Goal: Task Accomplishment & Management: Use online tool/utility

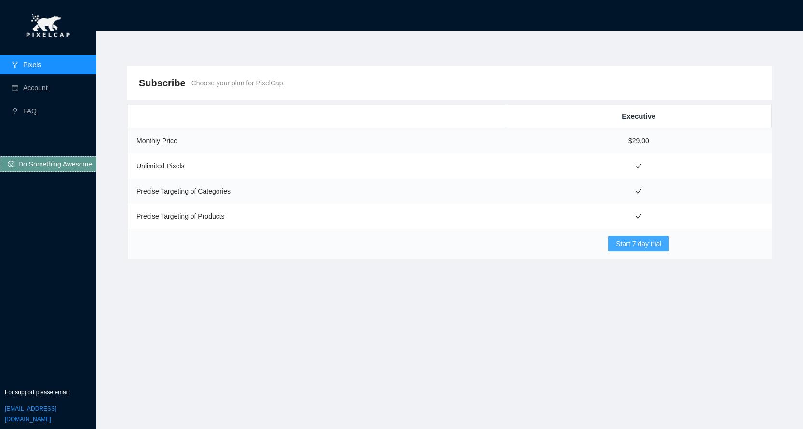
click at [646, 246] on span "Start 7 day trial" at bounding box center [638, 243] width 45 height 11
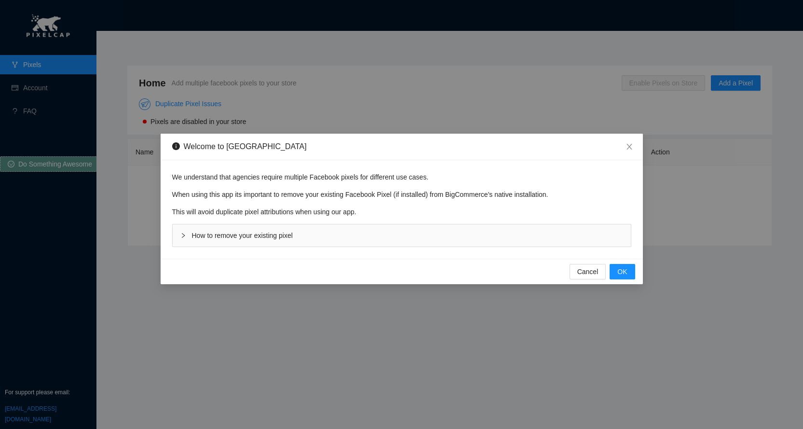
click at [323, 232] on div "How to remove your existing pixel" at bounding box center [402, 235] width 458 height 22
click at [631, 271] on button "OK" at bounding box center [622, 271] width 25 height 15
click at [617, 270] on button "OK" at bounding box center [622, 271] width 25 height 15
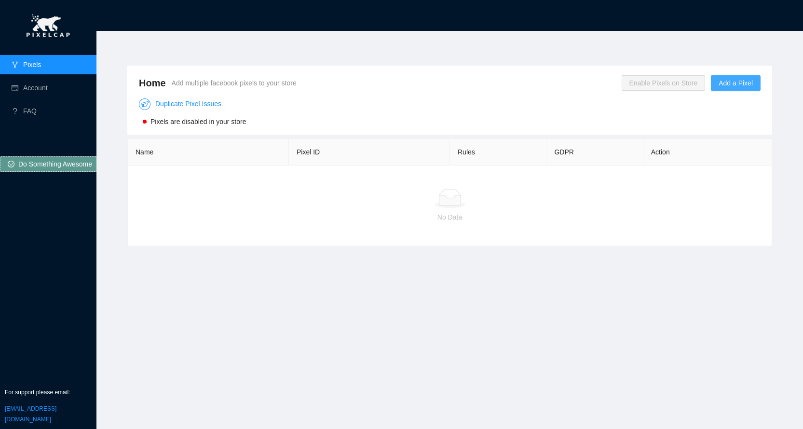
click at [722, 81] on span "Add a Pixel" at bounding box center [735, 83] width 34 height 11
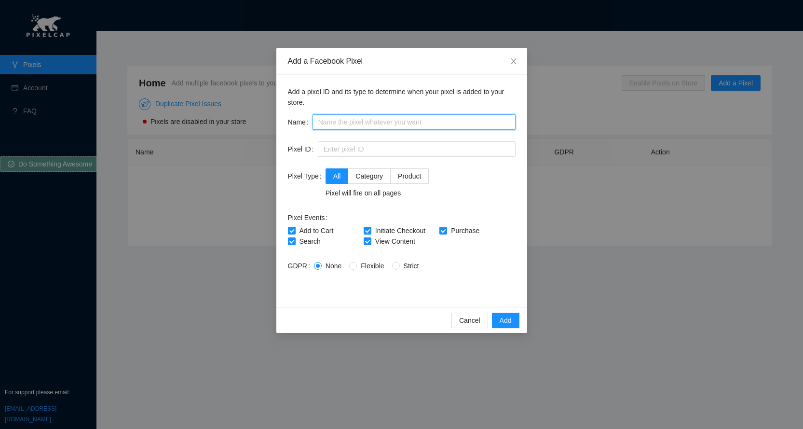
click at [330, 122] on input "text" at bounding box center [413, 121] width 203 height 15
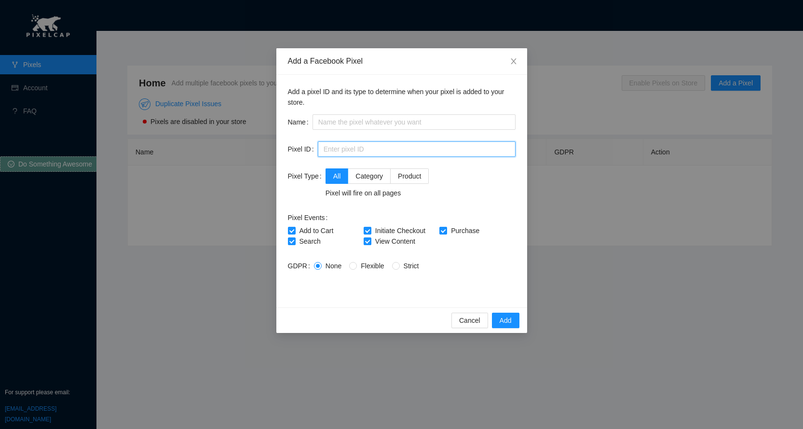
click at [330, 151] on input "text" at bounding box center [417, 148] width 198 height 15
paste input "1493026415070240"
type input "1493026415070240"
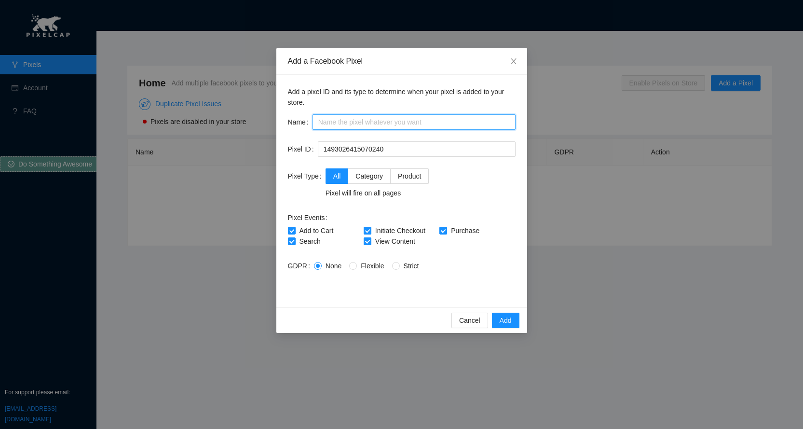
click at [344, 122] on input "text" at bounding box center [413, 121] width 203 height 15
type input "VESTA"
click at [373, 298] on div "Add a pixel ID and its type to determine when your pixel is added to your store…" at bounding box center [401, 191] width 251 height 232
click at [509, 318] on span "Add" at bounding box center [506, 320] width 12 height 11
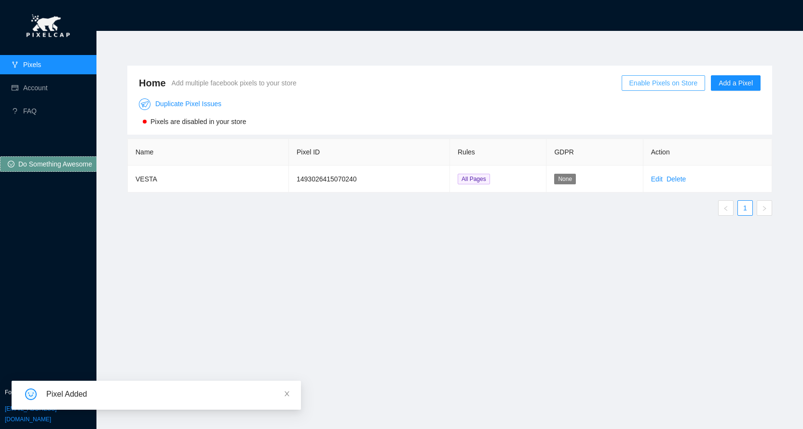
click at [673, 84] on span "Enable Pixels on Store" at bounding box center [663, 83] width 68 height 11
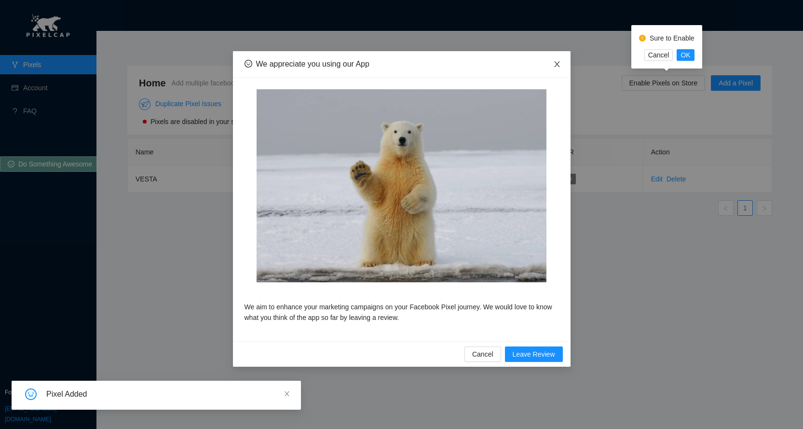
drag, startPoint x: 566, startPoint y: 65, endPoint x: 641, endPoint y: 67, distance: 75.7
click at [567, 65] on span "Close" at bounding box center [556, 64] width 27 height 27
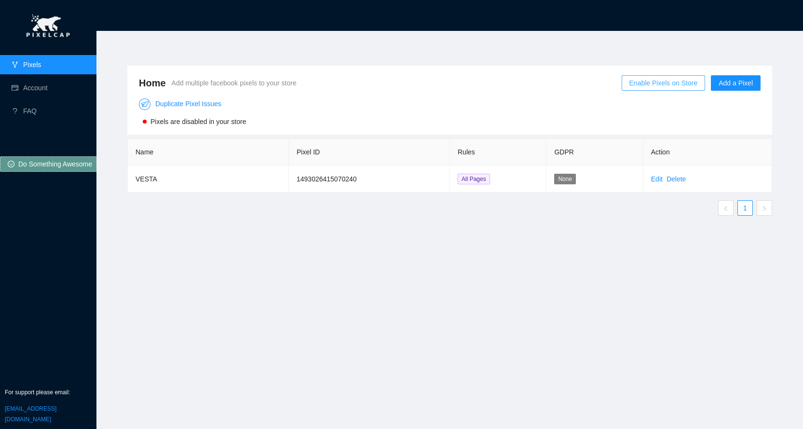
click at [666, 79] on span "Enable Pixels on Store" at bounding box center [663, 83] width 68 height 11
click at [689, 61] on div "Sure to Enable Cancel OK" at bounding box center [666, 46] width 71 height 43
click at [685, 55] on span "OK" at bounding box center [685, 55] width 10 height 11
click at [653, 181] on link "Edit" at bounding box center [657, 179] width 12 height 8
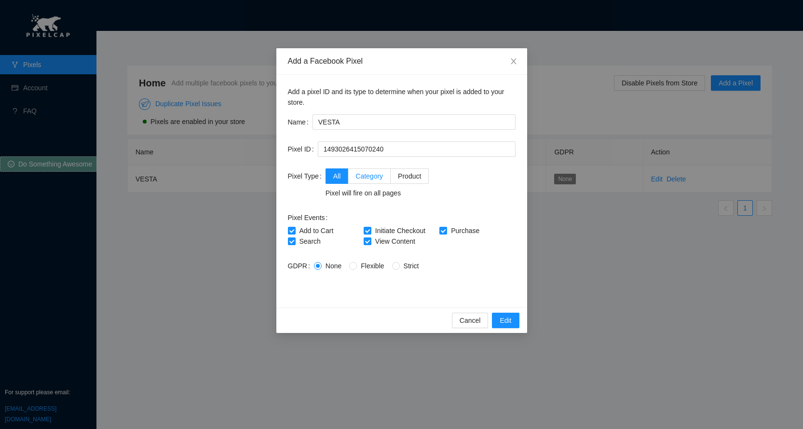
click at [368, 177] on span "Category" at bounding box center [368, 176] width 27 height 8
click at [355, 177] on input "Category" at bounding box center [351, 175] width 7 height 7
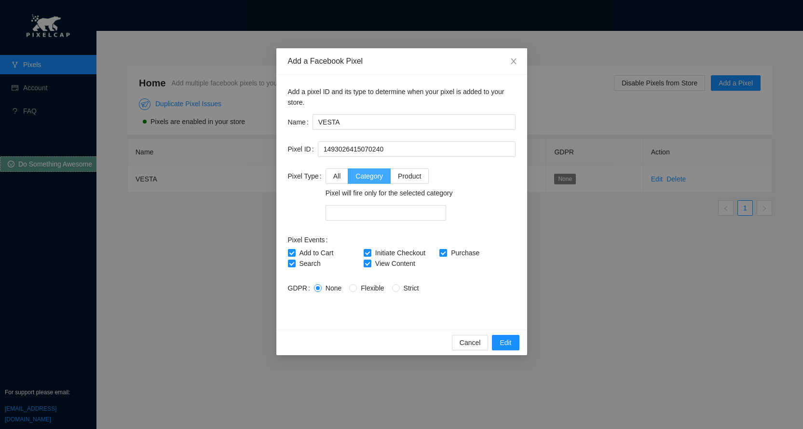
click at [348, 176] on span at bounding box center [369, 176] width 42 height 14
click at [348, 176] on input "Category" at bounding box center [351, 175] width 7 height 7
click at [339, 176] on label "All" at bounding box center [336, 175] width 23 height 15
click at [333, 176] on input "All" at bounding box center [329, 175] width 7 height 7
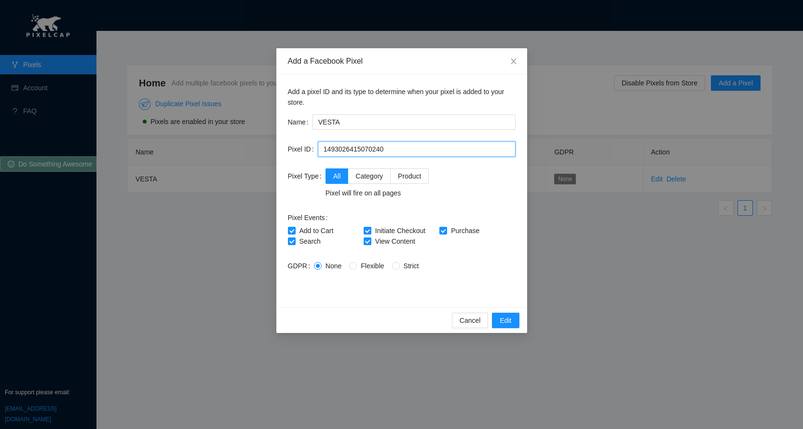
click at [321, 149] on input "1493026415070240" at bounding box center [417, 148] width 198 height 15
drag, startPoint x: 321, startPoint y: 149, endPoint x: 301, endPoint y: 148, distance: 19.8
click at [301, 148] on div "Pixel ID 1493026415070240" at bounding box center [402, 148] width 228 height 15
click at [414, 161] on form "Name VESTA Pixel ID 1493026415070240 Pixel Type All Category Product Pixel will…" at bounding box center [402, 204] width 228 height 181
click at [400, 149] on input "1493026415070240" at bounding box center [417, 148] width 198 height 15
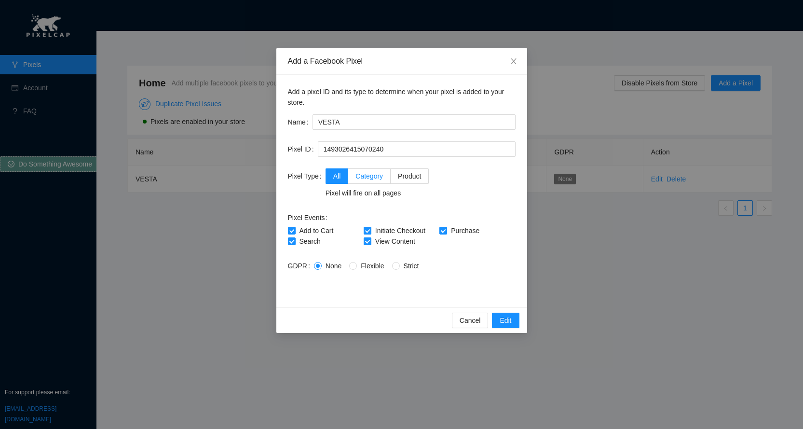
click at [376, 174] on span "Category" at bounding box center [368, 176] width 27 height 8
click at [355, 174] on input "Category" at bounding box center [351, 175] width 7 height 7
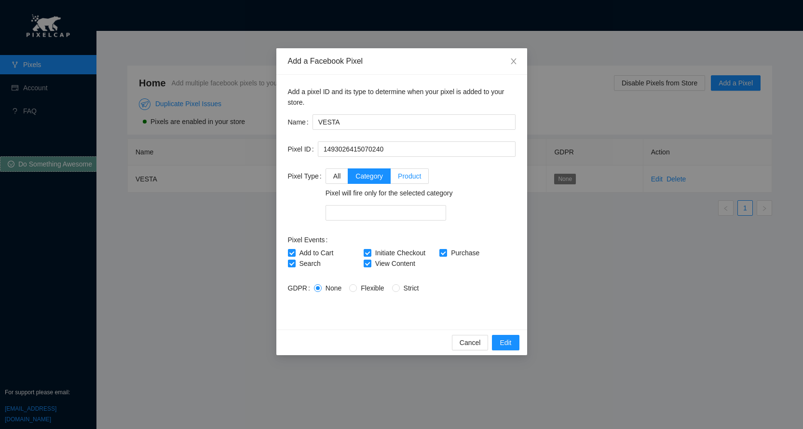
click at [414, 179] on span "Product" at bounding box center [409, 176] width 23 height 8
click at [397, 178] on input "Product" at bounding box center [394, 175] width 7 height 7
click at [340, 177] on label "All" at bounding box center [336, 175] width 23 height 15
click at [333, 177] on input "All" at bounding box center [329, 175] width 7 height 7
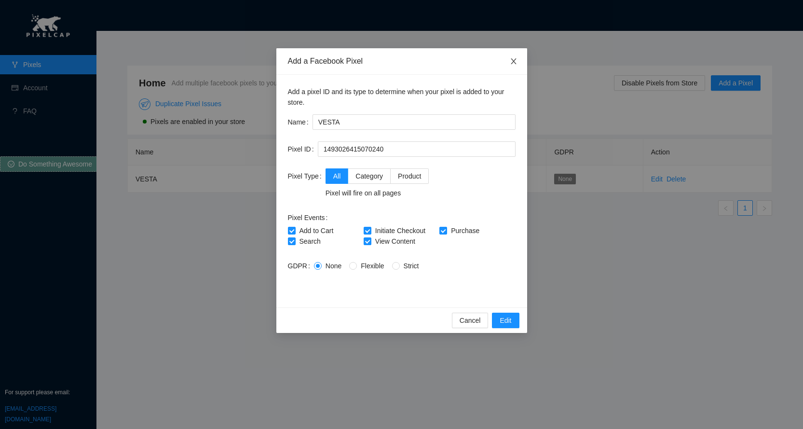
click at [514, 62] on icon "close" at bounding box center [514, 61] width 8 height 8
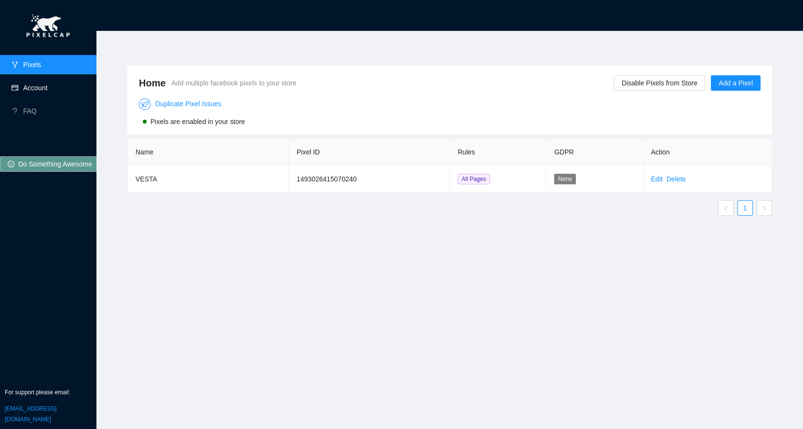
click at [48, 84] on link "Account" at bounding box center [35, 88] width 25 height 8
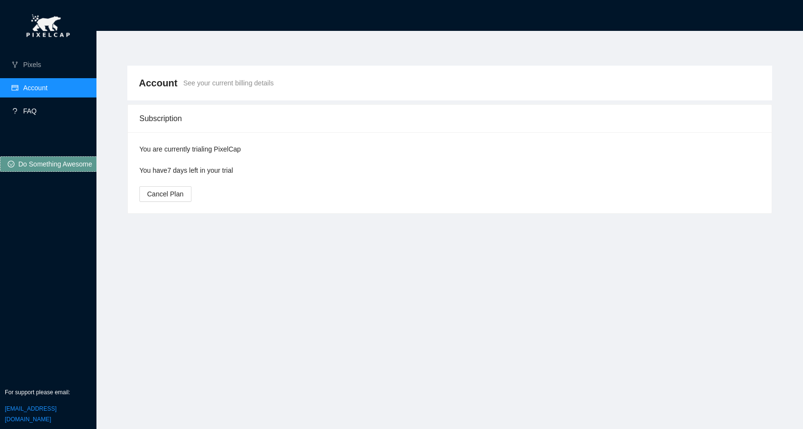
click at [37, 114] on link "FAQ" at bounding box center [30, 111] width 14 height 8
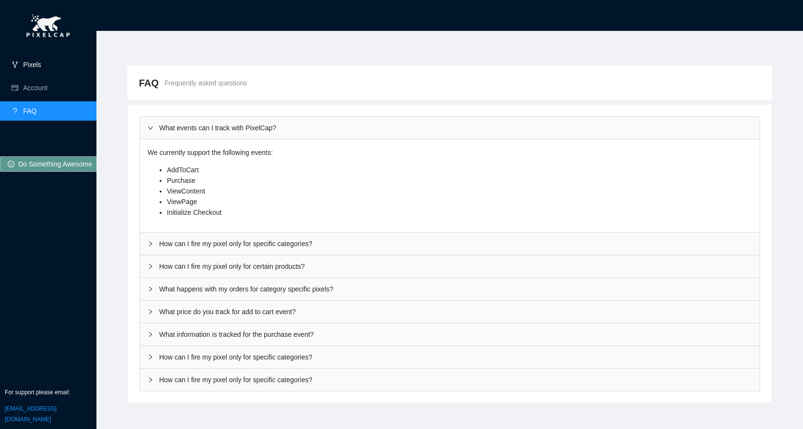
click at [41, 67] on link "Pixels" at bounding box center [32, 65] width 18 height 8
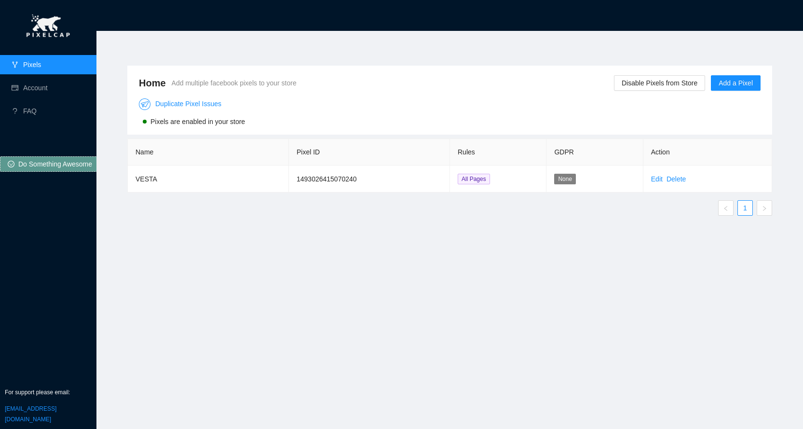
click at [210, 118] on span "Pixels are enabled in your store" at bounding box center [197, 122] width 95 height 8
click at [655, 172] on td "Edit Delete" at bounding box center [707, 178] width 129 height 27
click at [672, 80] on span "Disable Pixels from Store" at bounding box center [660, 83] width 76 height 11
click at [679, 53] on span "OK" at bounding box center [684, 55] width 10 height 11
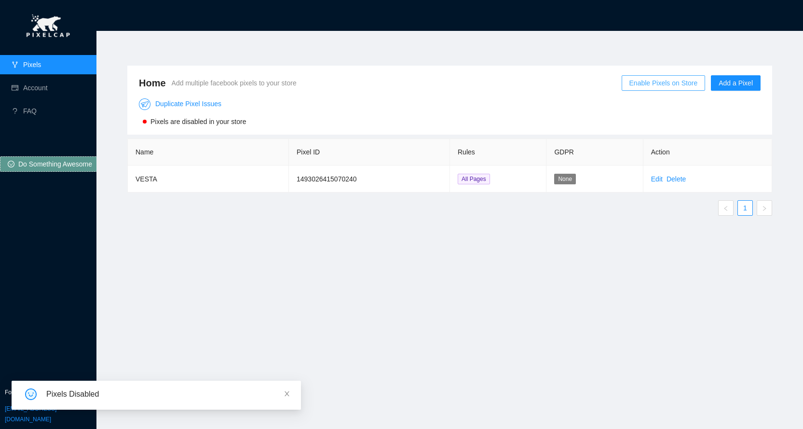
click at [669, 83] on span "Enable Pixels on Store" at bounding box center [663, 83] width 68 height 11
click at [689, 54] on span "OK" at bounding box center [685, 55] width 10 height 11
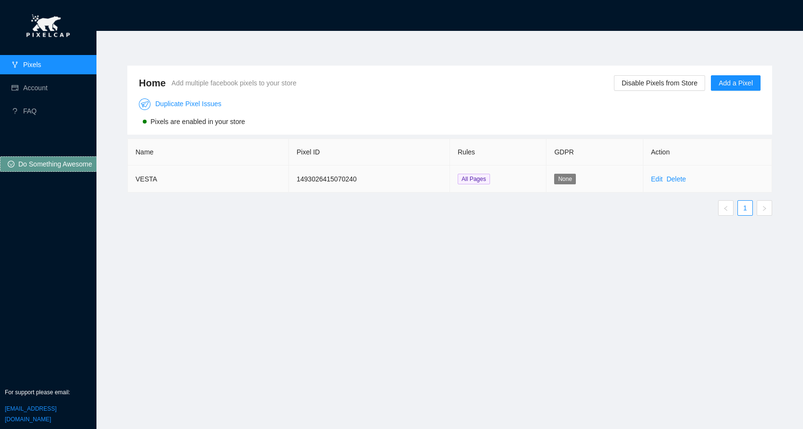
click at [337, 176] on td "1493026415070240" at bounding box center [369, 178] width 161 height 27
